Goal: Information Seeking & Learning: Learn about a topic

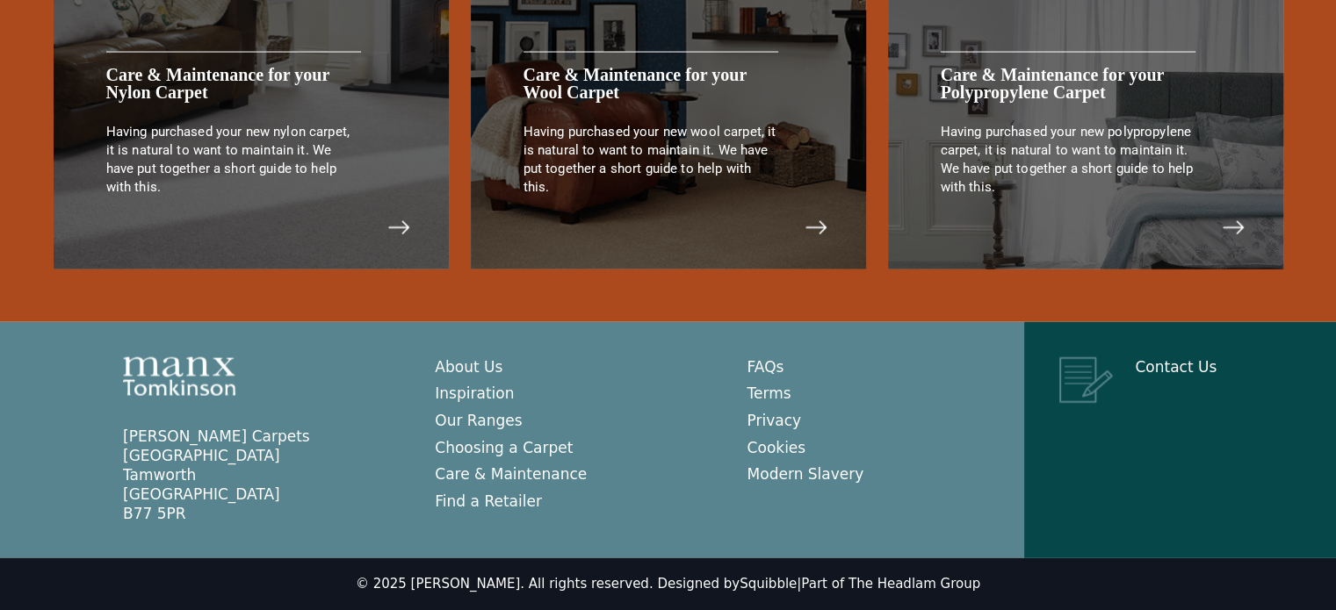
scroll to position [3717, 0]
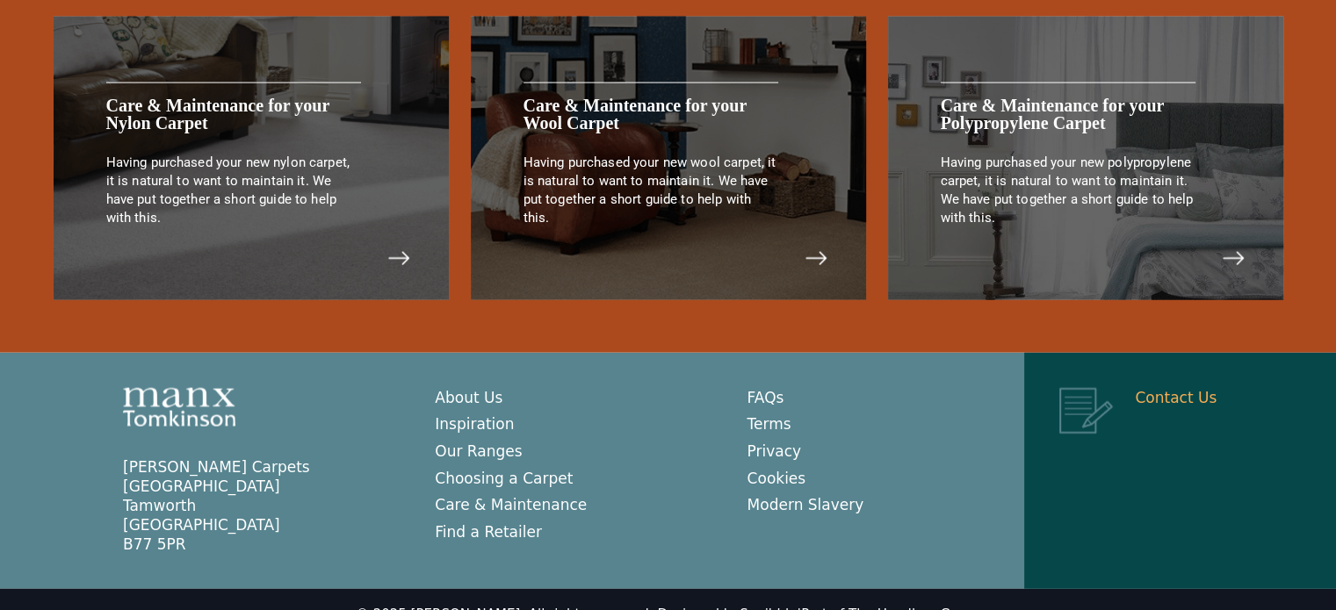
click at [1187, 390] on link "Contact Us" at bounding box center [1176, 398] width 82 height 18
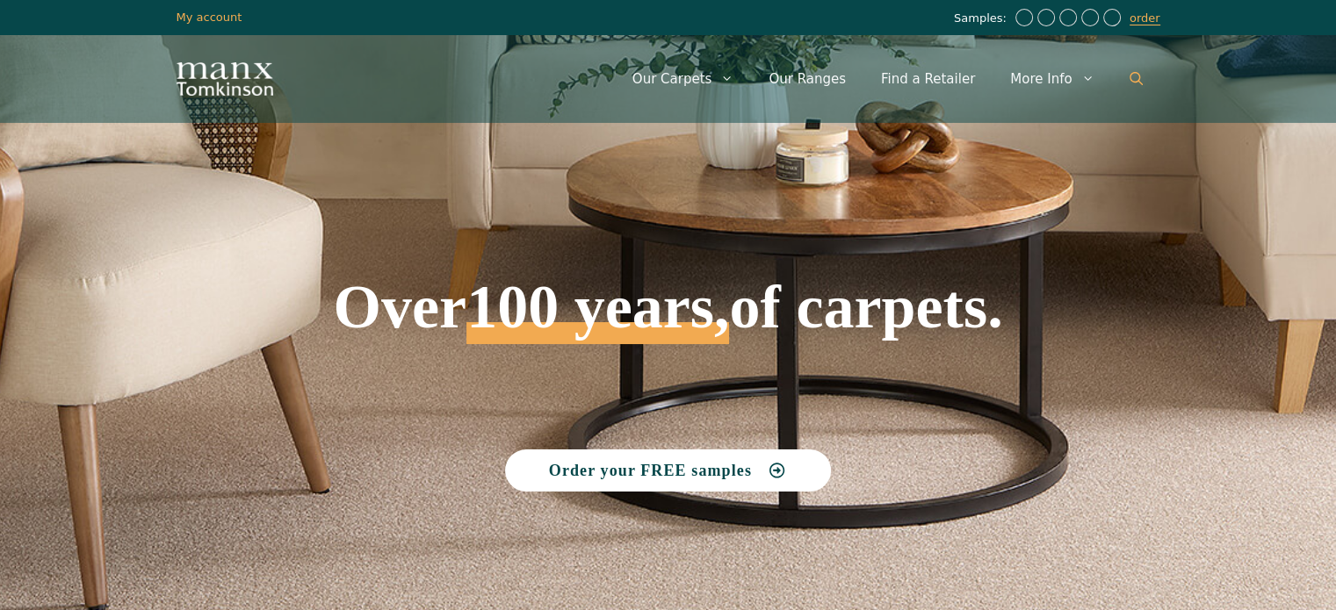
click at [1134, 77] on icon "Open Search Bar" at bounding box center [1135, 78] width 13 height 13
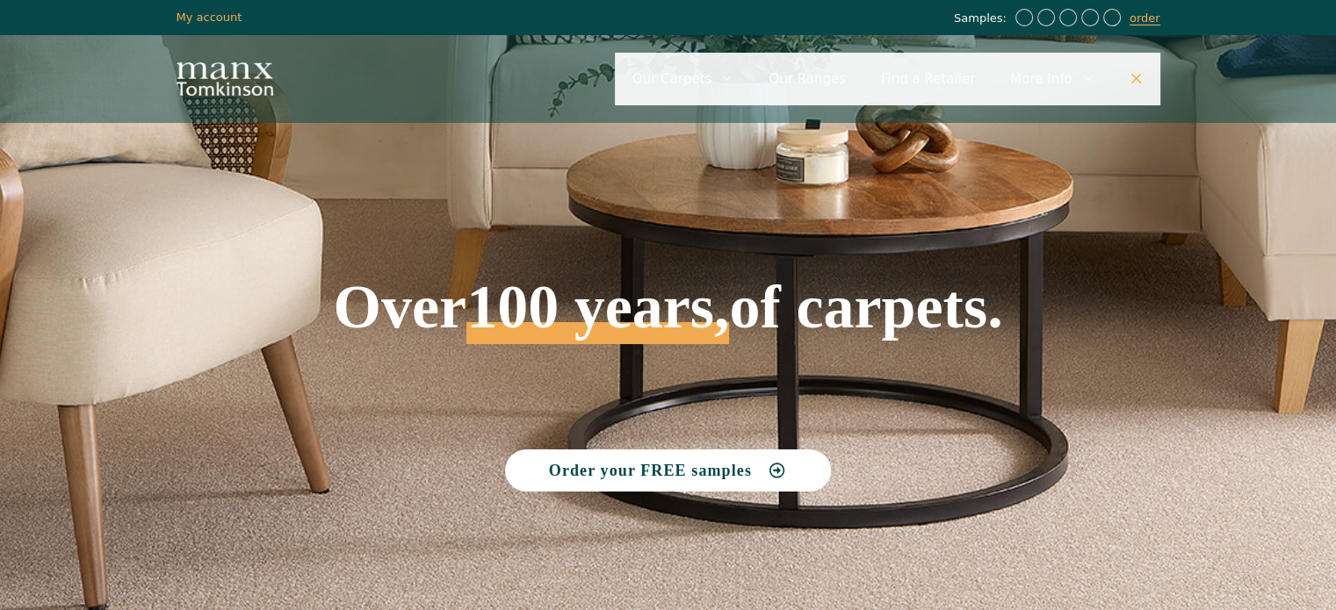
click at [768, 83] on input "Primary" at bounding box center [887, 79] width 545 height 53
type input "*******"
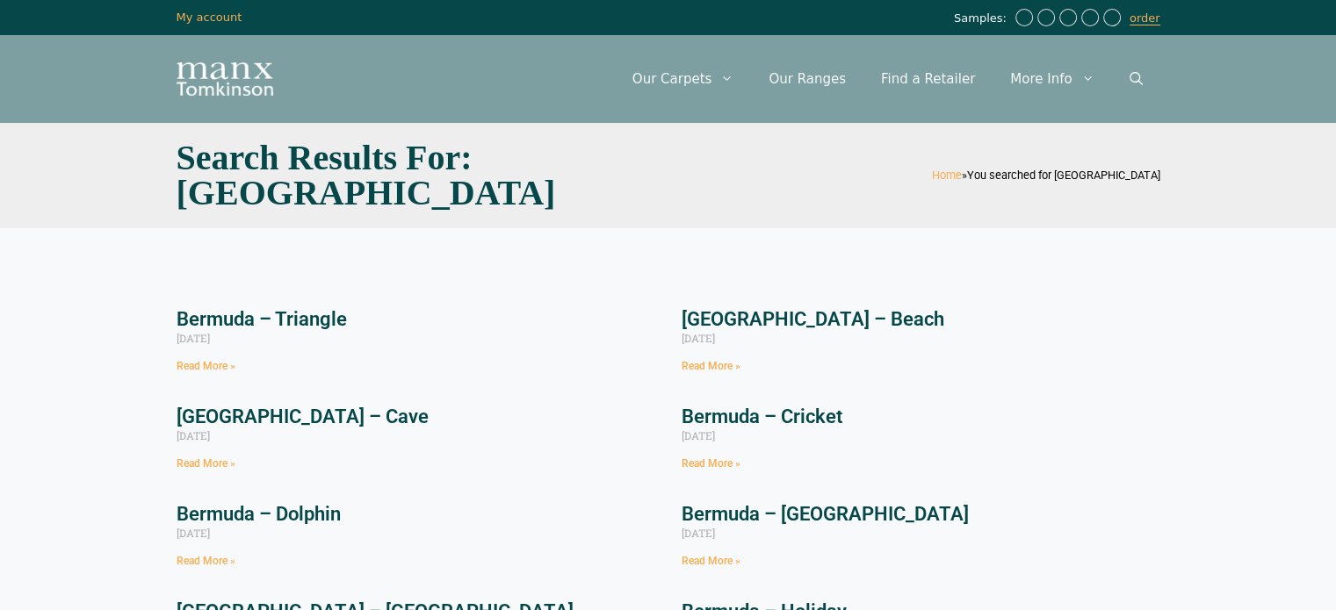
click at [299, 324] on link "Bermuda – Triangle" at bounding box center [262, 319] width 170 height 22
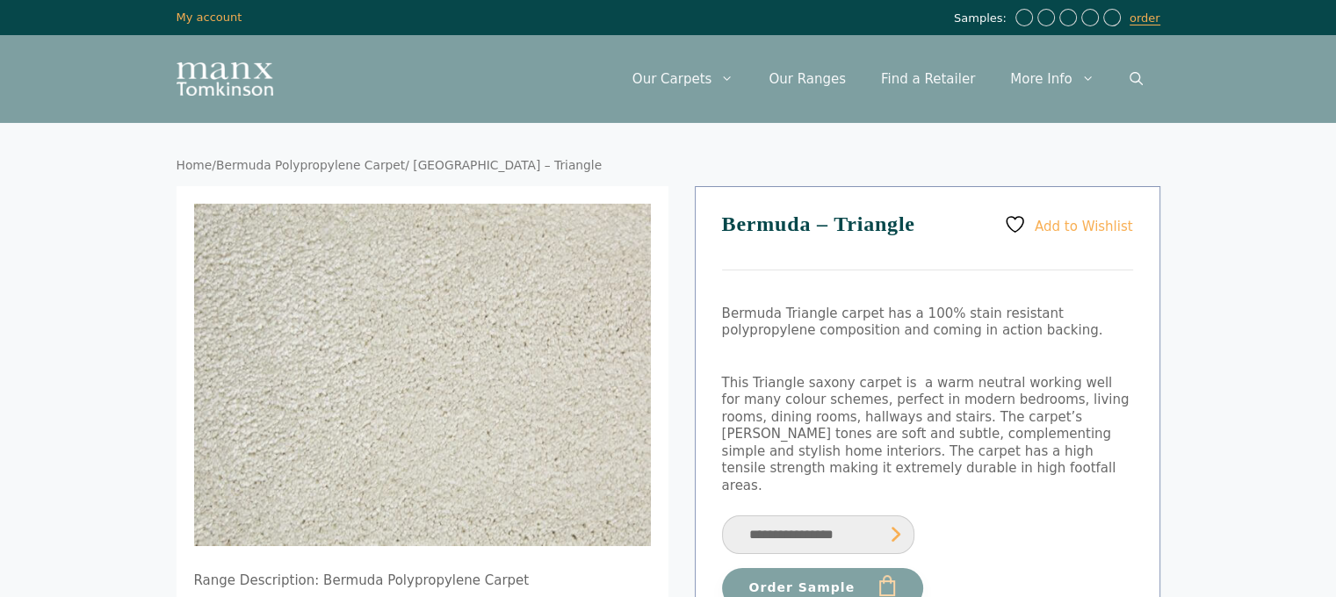
click at [878, 515] on select "**********" at bounding box center [818, 535] width 192 height 40
click at [1005, 459] on p "This Triangle saxony carpet is a warm neutral working well for many colour sche…" at bounding box center [927, 435] width 411 height 120
click at [1121, 83] on link "Open Search Bar" at bounding box center [1136, 79] width 48 height 53
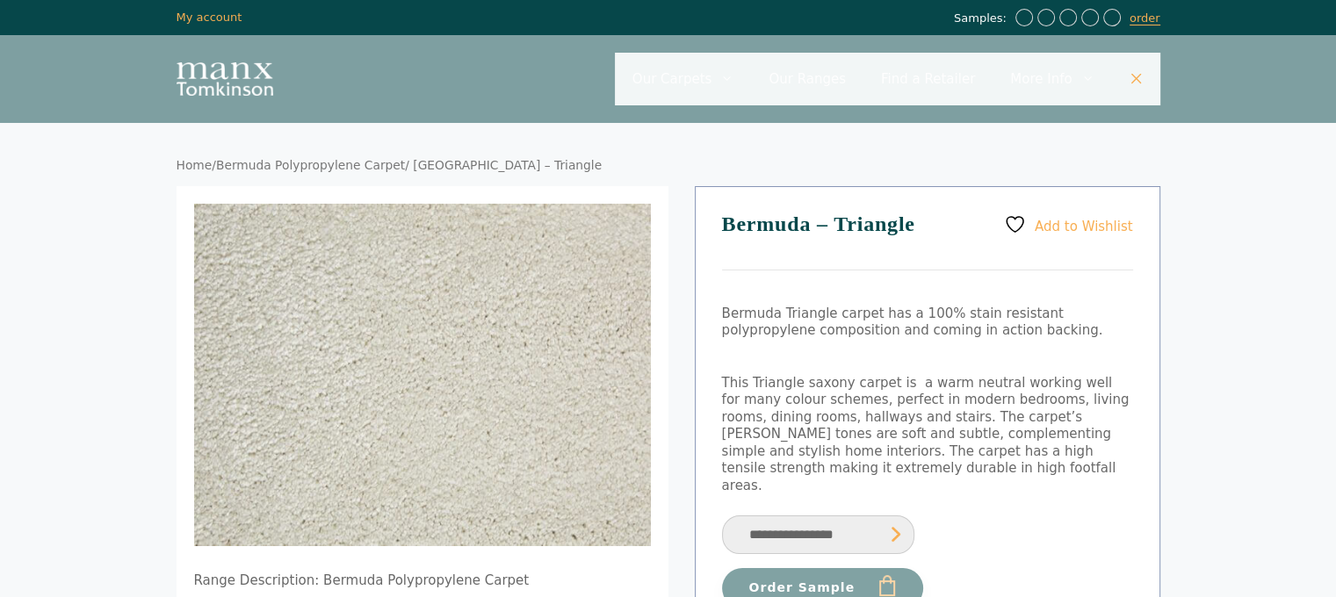
click at [902, 81] on input "Primary" at bounding box center [887, 79] width 545 height 53
type input "****"
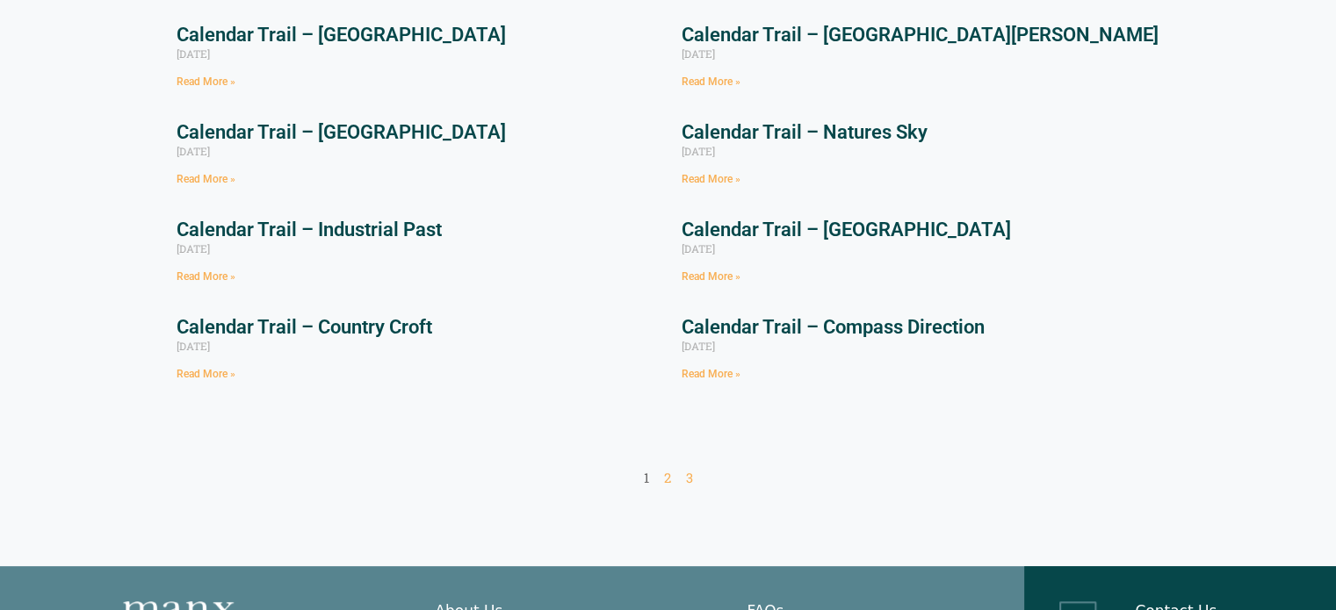
scroll to position [351, 0]
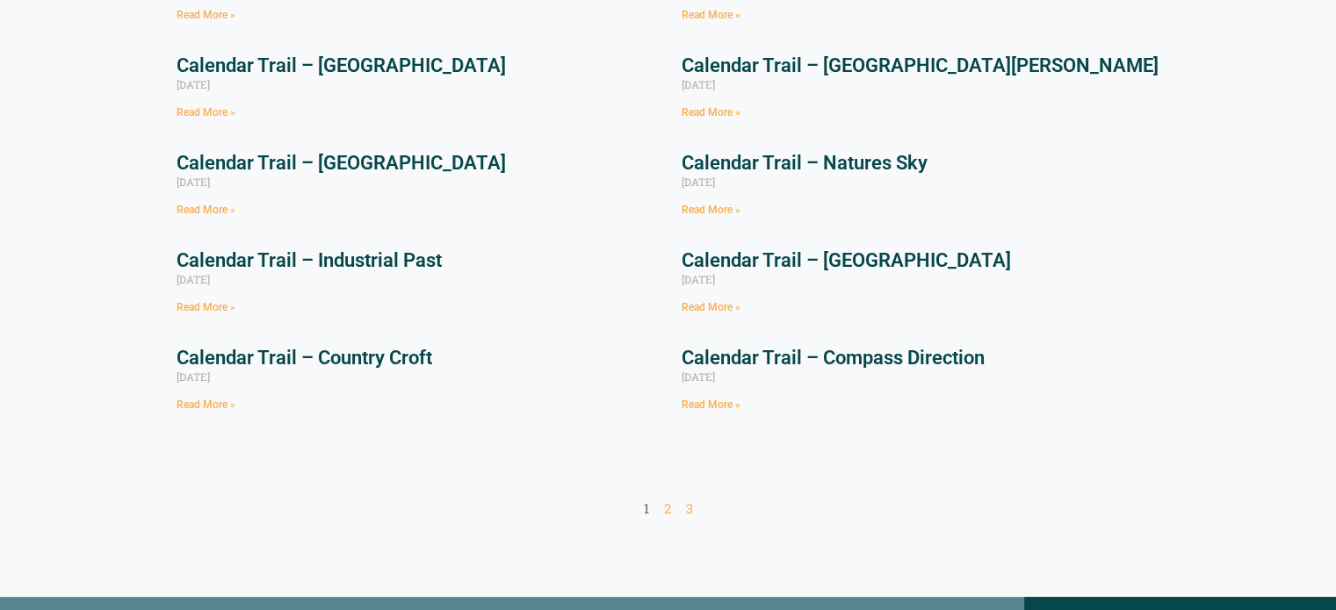
click at [670, 508] on nav "Page 1 Page 2 Page 3" at bounding box center [669, 510] width 984 height 18
click at [664, 514] on link "Page 2" at bounding box center [667, 509] width 7 height 18
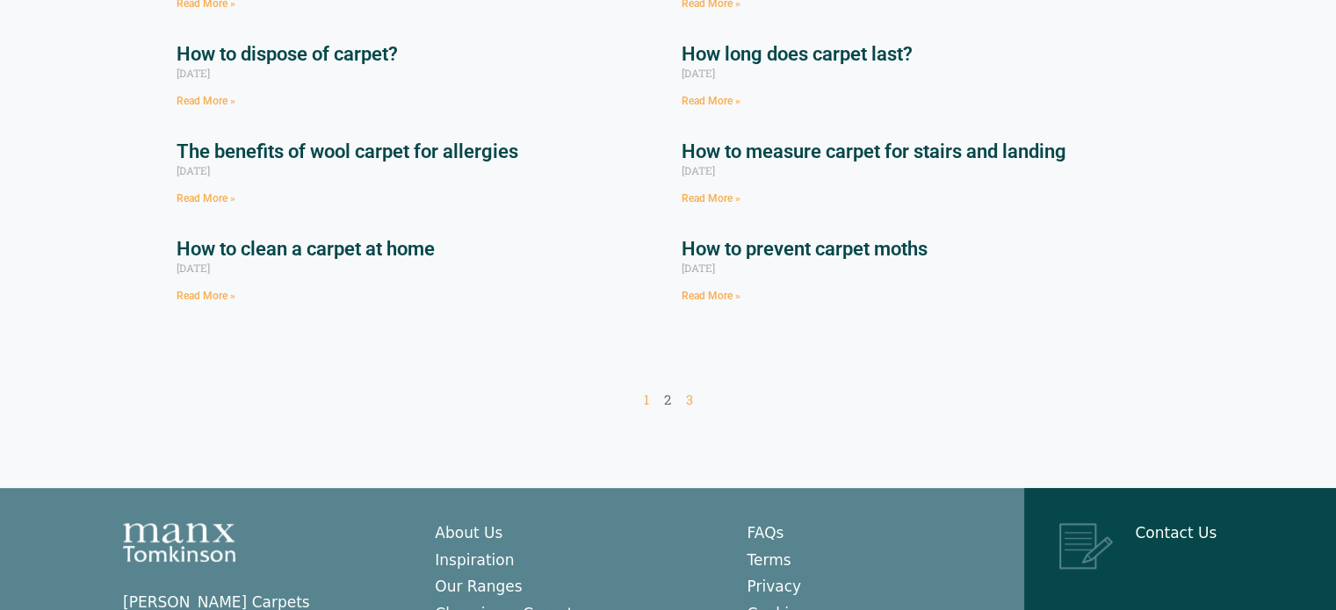
scroll to position [527, 0]
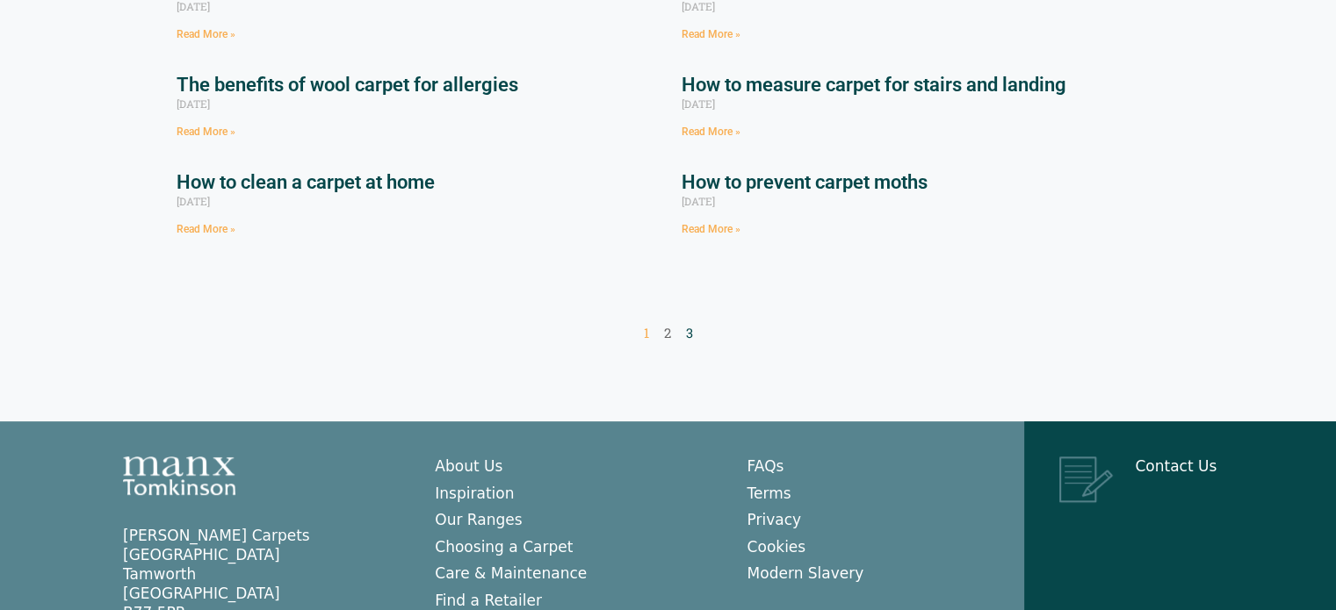
click at [688, 333] on link "Page 3" at bounding box center [689, 333] width 7 height 18
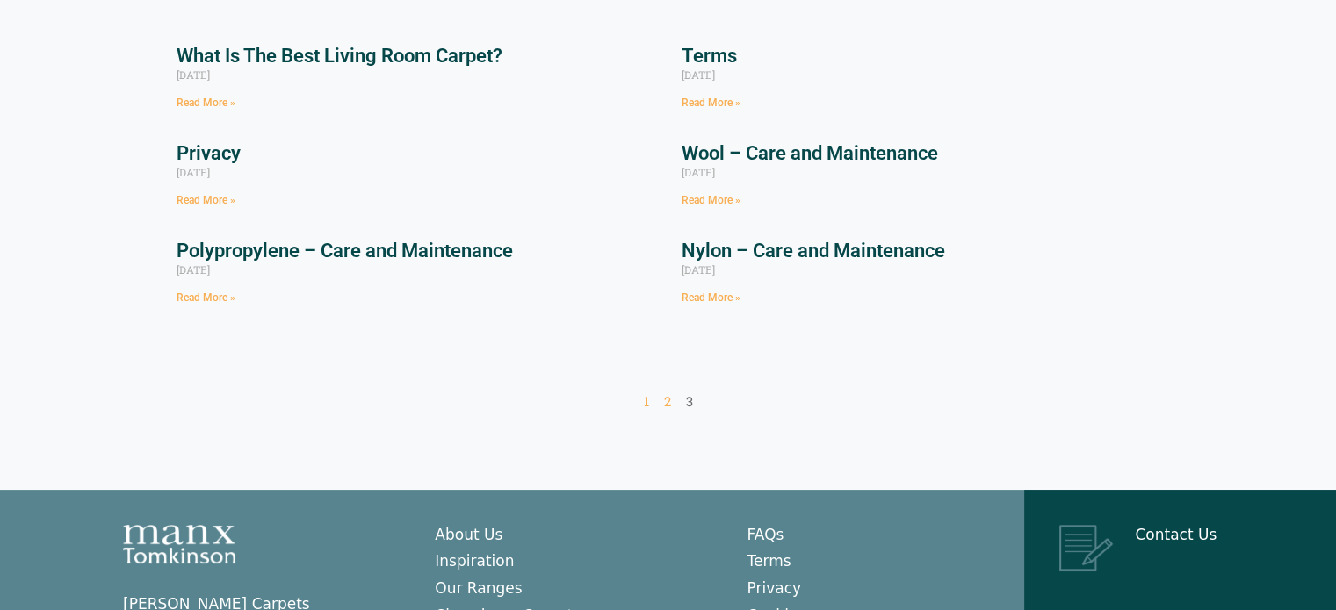
scroll to position [176, 0]
